Goal: Answer question/provide support: Share knowledge or assist other users

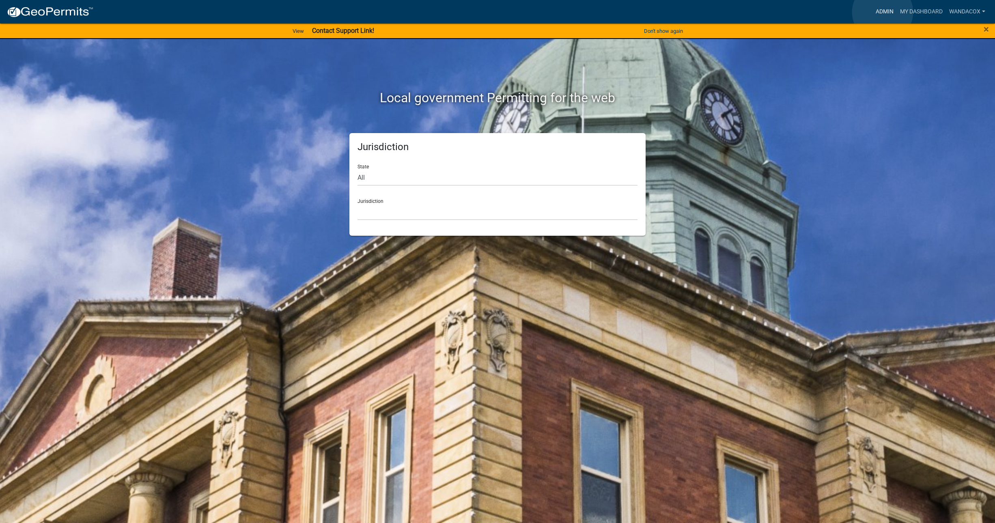
click at [883, 12] on link "Admin" at bounding box center [885, 11] width 24 height 15
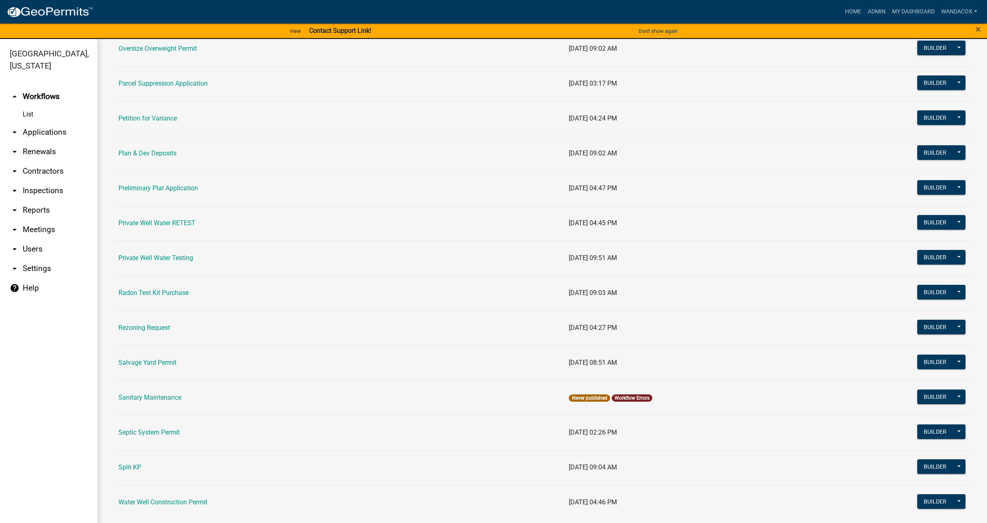
scroll to position [832, 0]
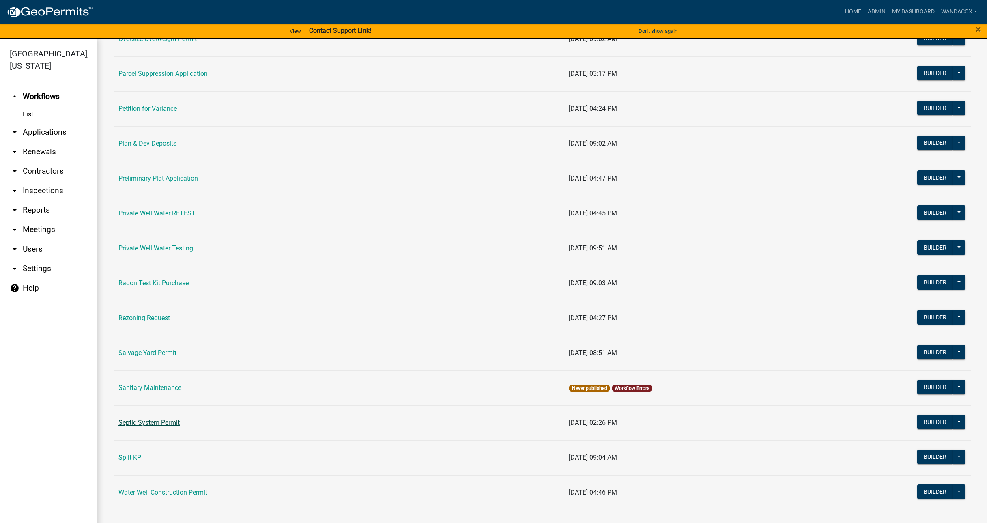
click at [156, 422] on link "Septic System Permit" at bounding box center [149, 423] width 61 height 8
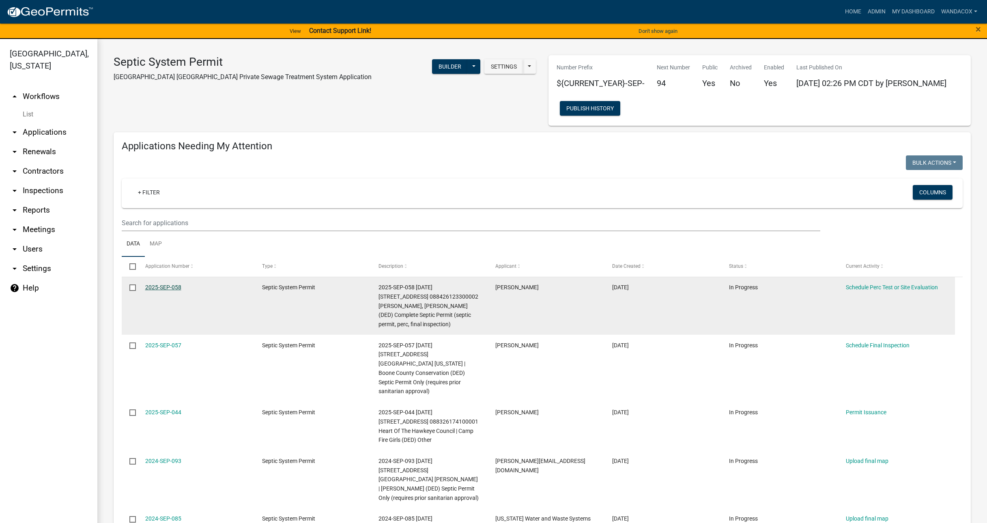
click at [152, 288] on link "2025-SEP-058" at bounding box center [163, 287] width 36 height 6
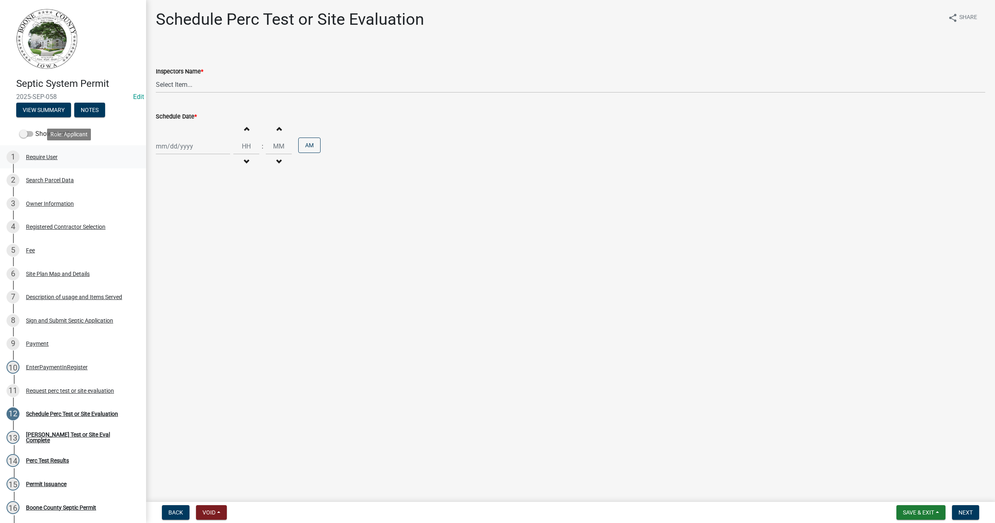
click at [33, 151] on div "1 Require User" at bounding box center [69, 157] width 127 height 13
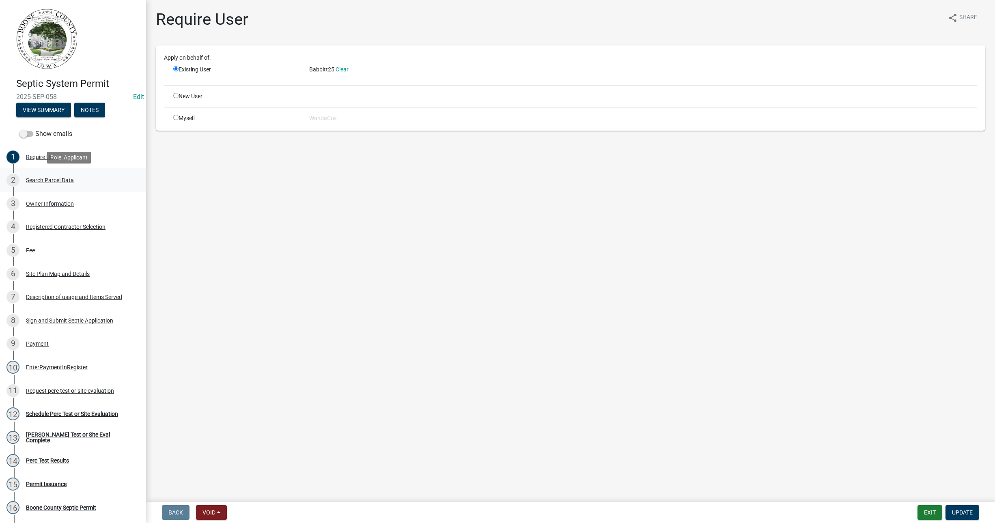
click at [29, 179] on div "Search Parcel Data" at bounding box center [50, 180] width 48 height 6
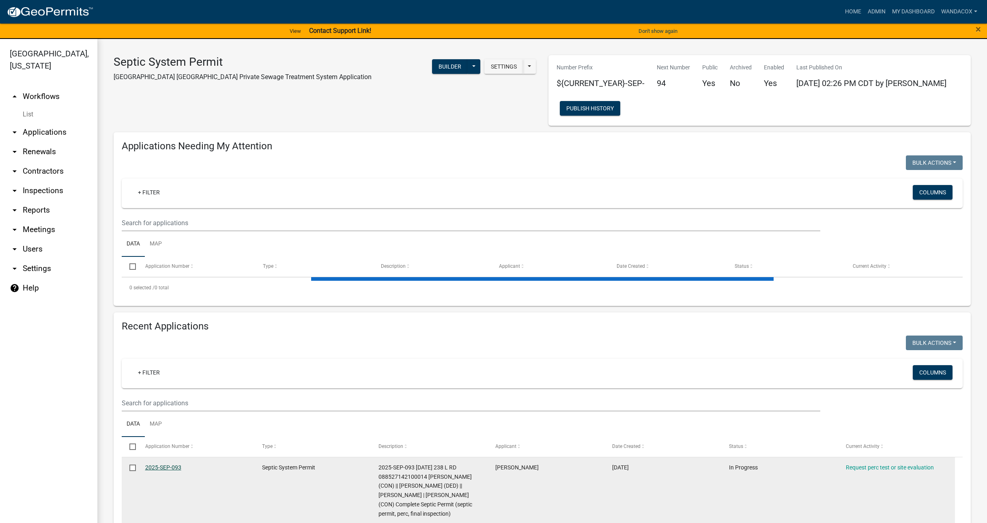
click at [161, 466] on div "Septic System Permit Boone County IA Private Sewage Treatment System Applicatio…" at bounding box center [543, 462] width 858 height 815
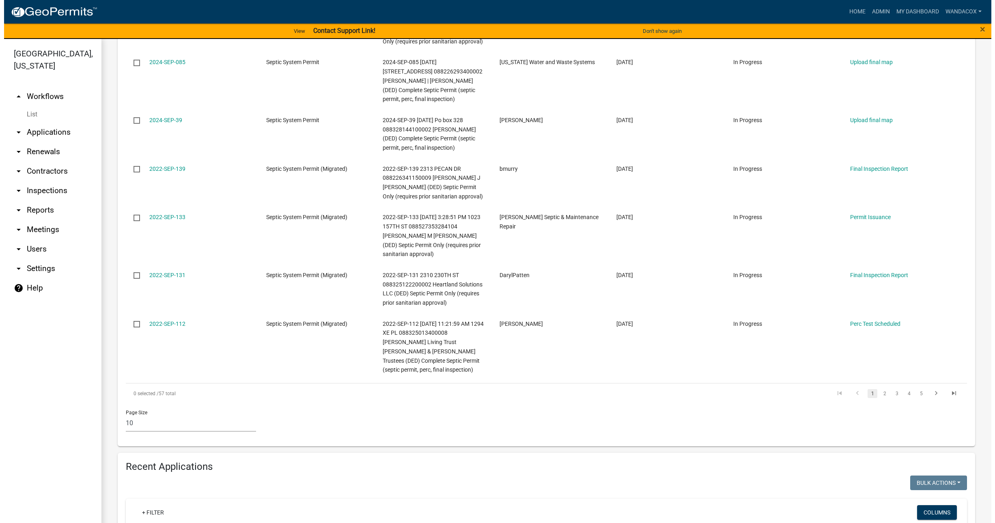
scroll to position [710, 0]
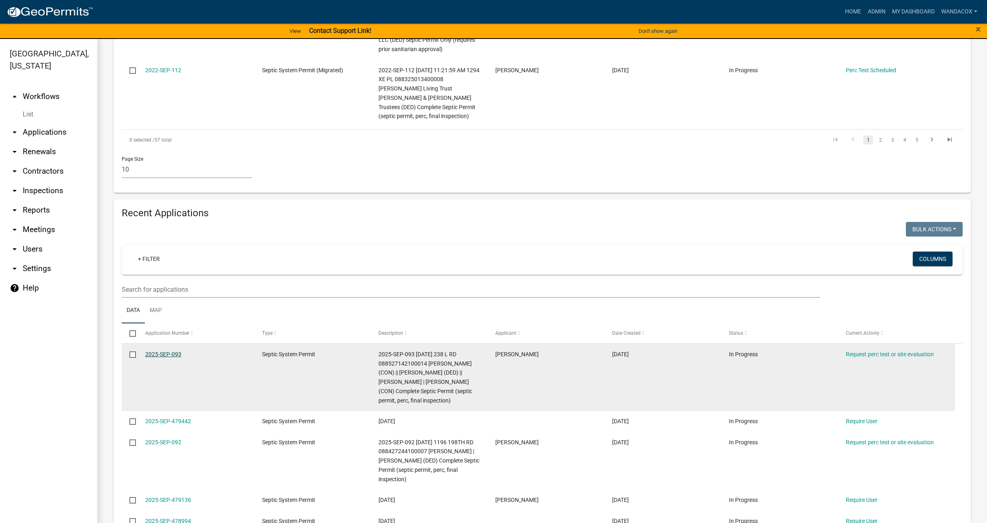
click at [158, 351] on link "2025-SEP-093" at bounding box center [163, 354] width 36 height 6
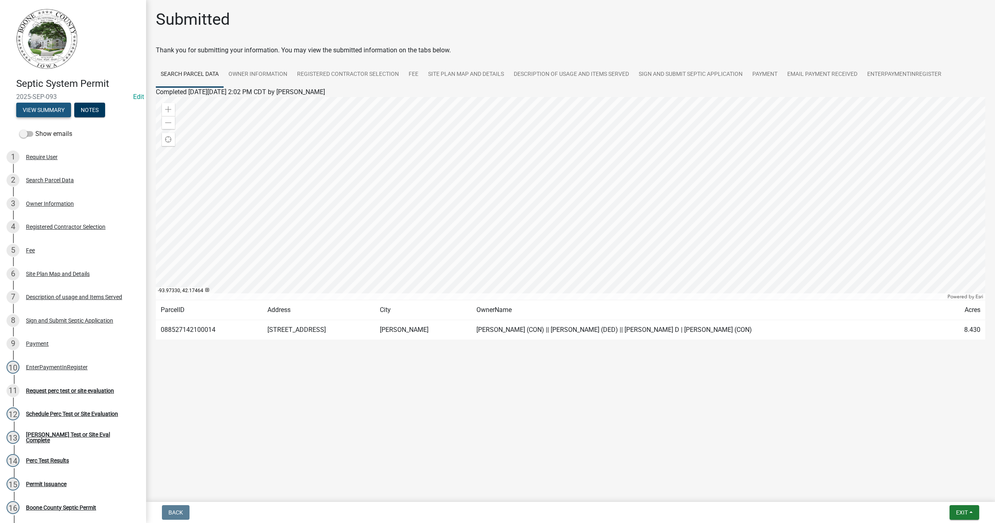
click at [39, 107] on button "View Summary" at bounding box center [43, 110] width 55 height 15
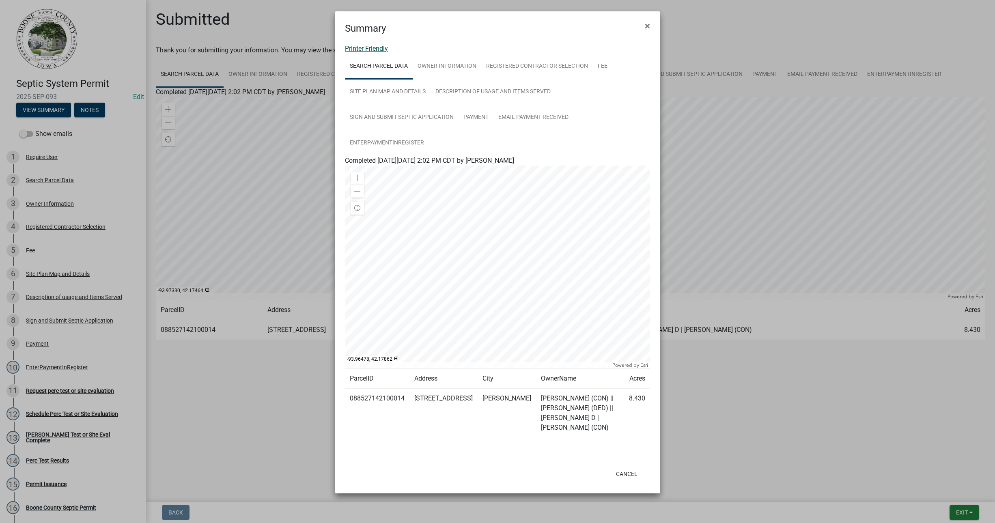
click at [376, 48] on link "Printer Friendly" at bounding box center [366, 49] width 43 height 8
